Goal: Task Accomplishment & Management: Complete application form

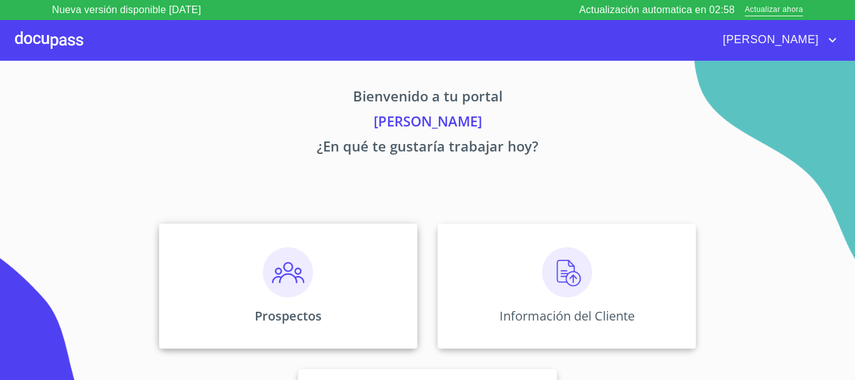
click at [288, 271] on img at bounding box center [288, 272] width 50 height 50
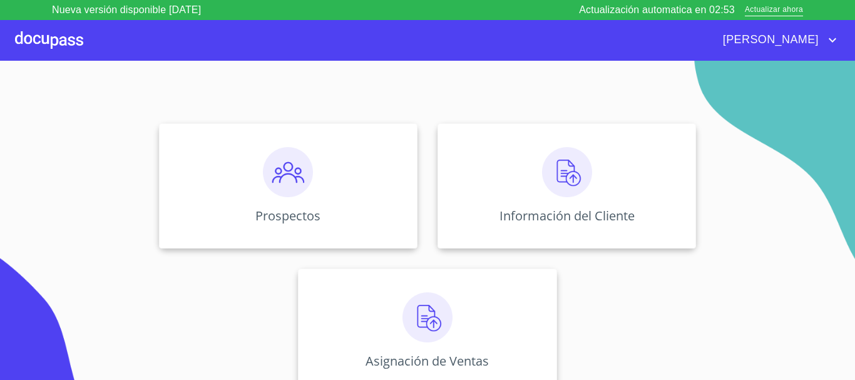
scroll to position [104, 0]
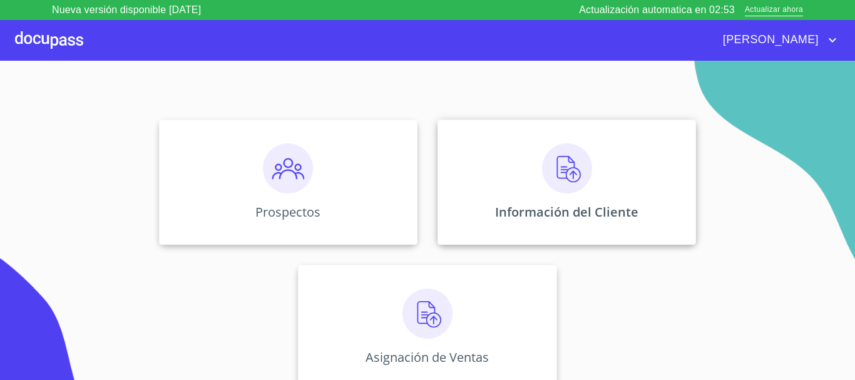
click at [563, 176] on img at bounding box center [567, 168] width 50 height 50
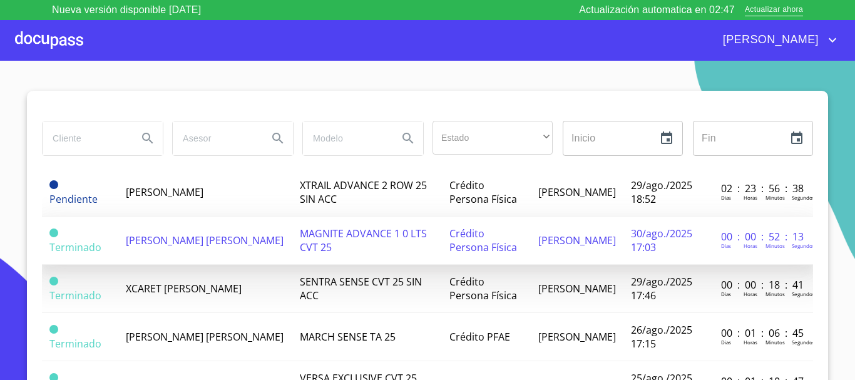
scroll to position [63, 0]
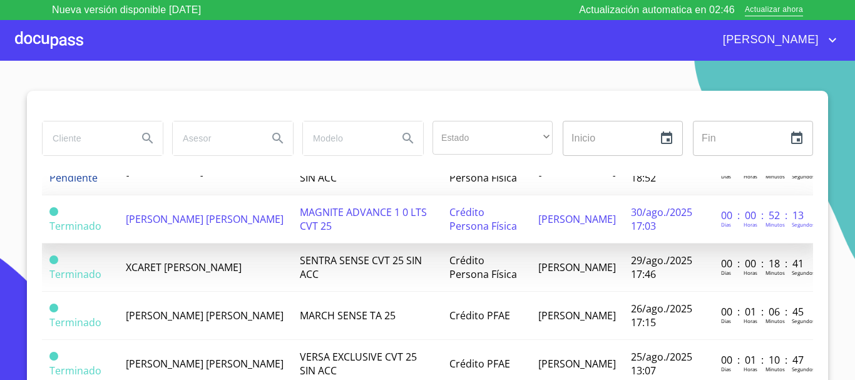
click at [168, 218] on span "[PERSON_NAME] [PERSON_NAME]" at bounding box center [205, 219] width 158 height 14
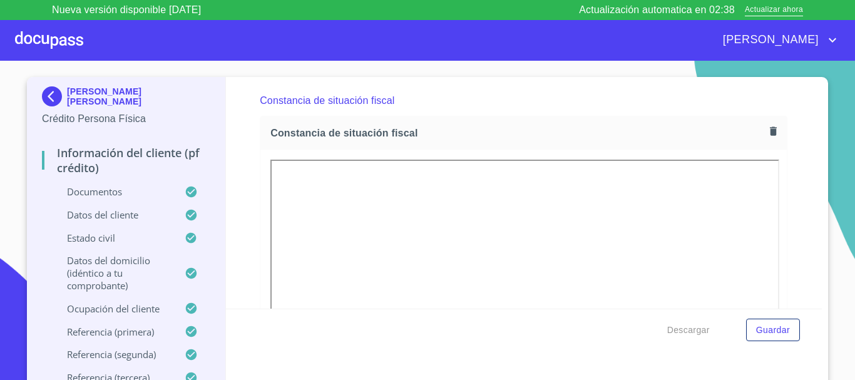
scroll to position [3442, 0]
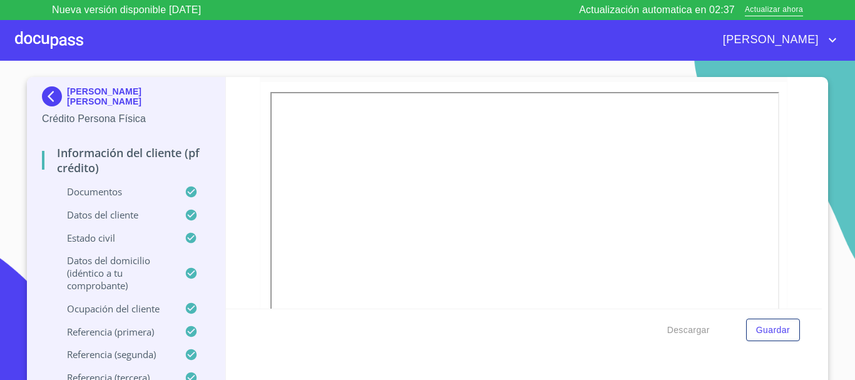
click at [770, 68] on icon "button" at bounding box center [773, 63] width 7 height 9
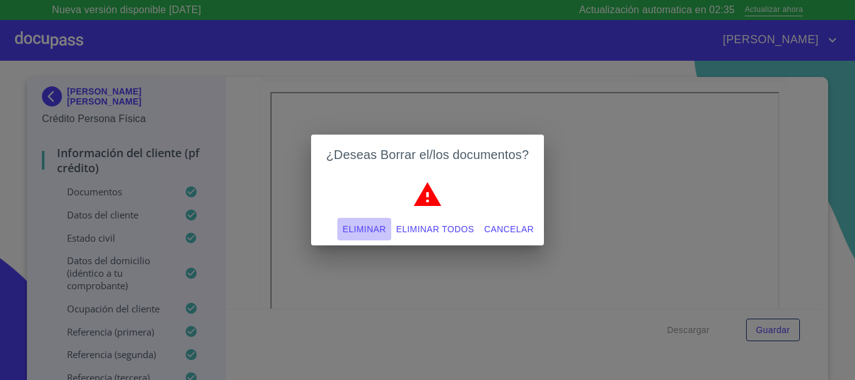
click at [347, 227] on span "Eliminar" at bounding box center [363, 230] width 43 height 16
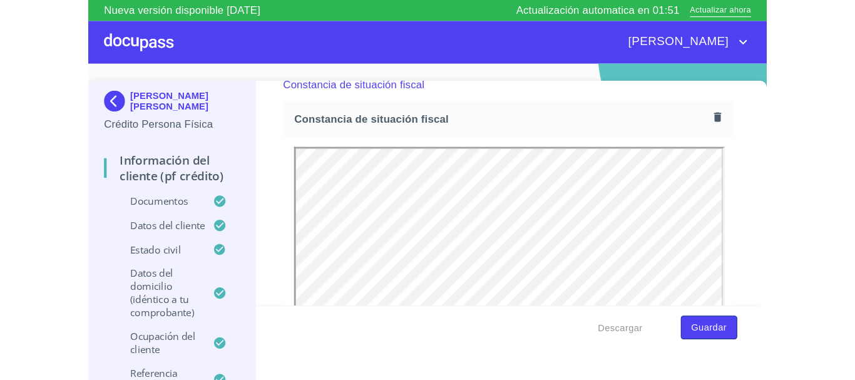
scroll to position [0, 0]
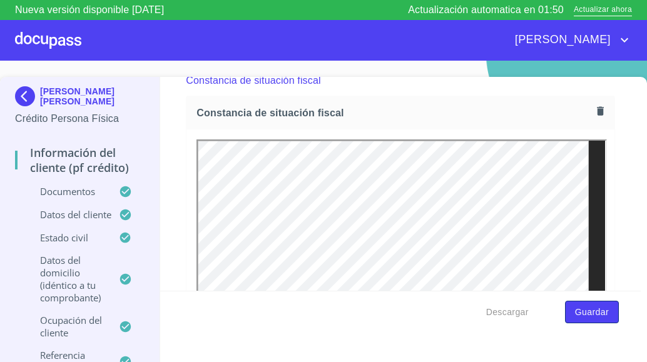
click at [585, 312] on span "Guardar" at bounding box center [592, 313] width 34 height 16
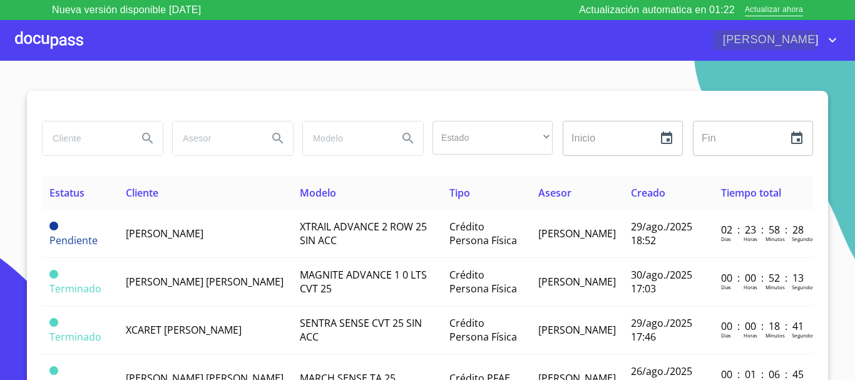
click at [775, 38] on span "[PERSON_NAME]" at bounding box center [768, 40] width 111 height 20
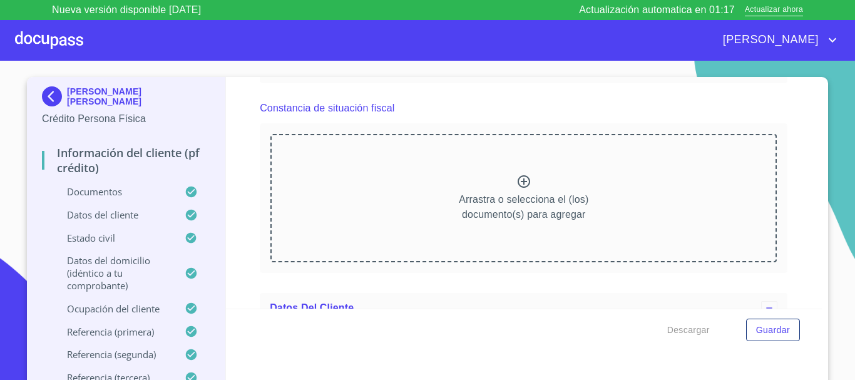
scroll to position [1539, 0]
